Goal: Check status

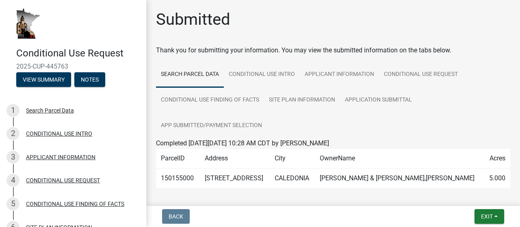
click at [298, 21] on div "Submitted" at bounding box center [333, 23] width 354 height 26
click at [49, 134] on div "CONDITIONAL USE INTRO" at bounding box center [59, 134] width 66 height 6
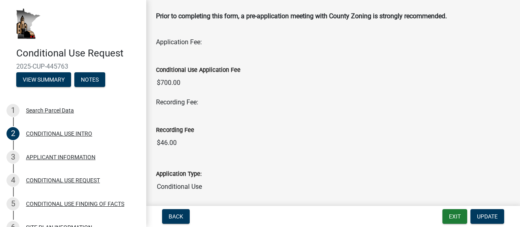
scroll to position [151, 0]
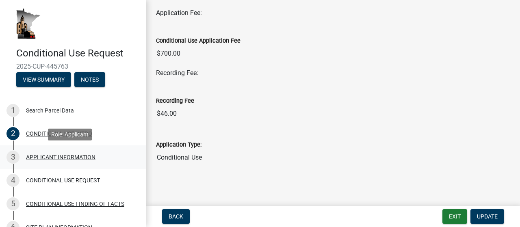
click at [44, 158] on div "APPLICANT INFORMATION" at bounding box center [60, 157] width 69 height 6
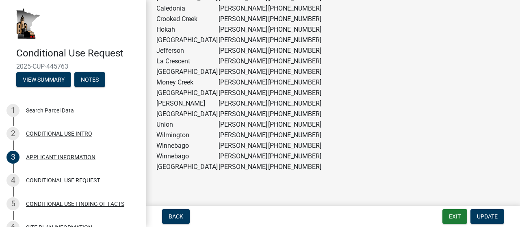
scroll to position [638, 0]
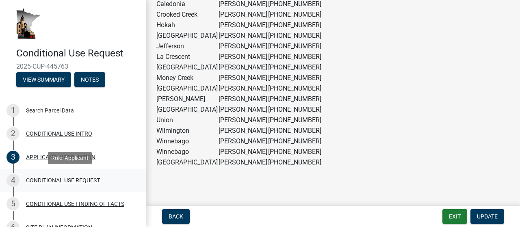
click at [43, 179] on div "CONDITIONAL USE REQUEST" at bounding box center [63, 181] width 74 height 6
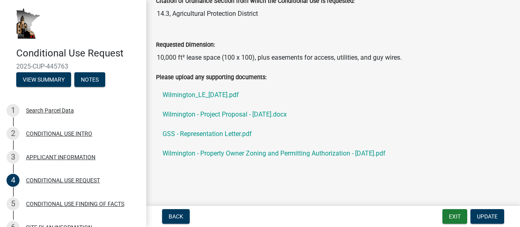
scroll to position [161, 0]
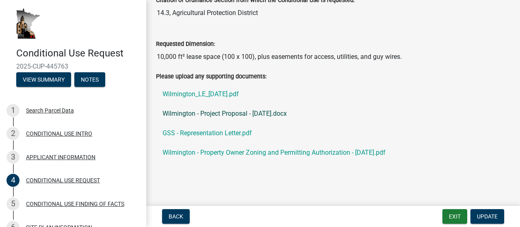
click at [206, 114] on link "Wilmington - Project Proposal - [DATE].docx" at bounding box center [333, 114] width 354 height 20
